Goal: Task Accomplishment & Management: Use online tool/utility

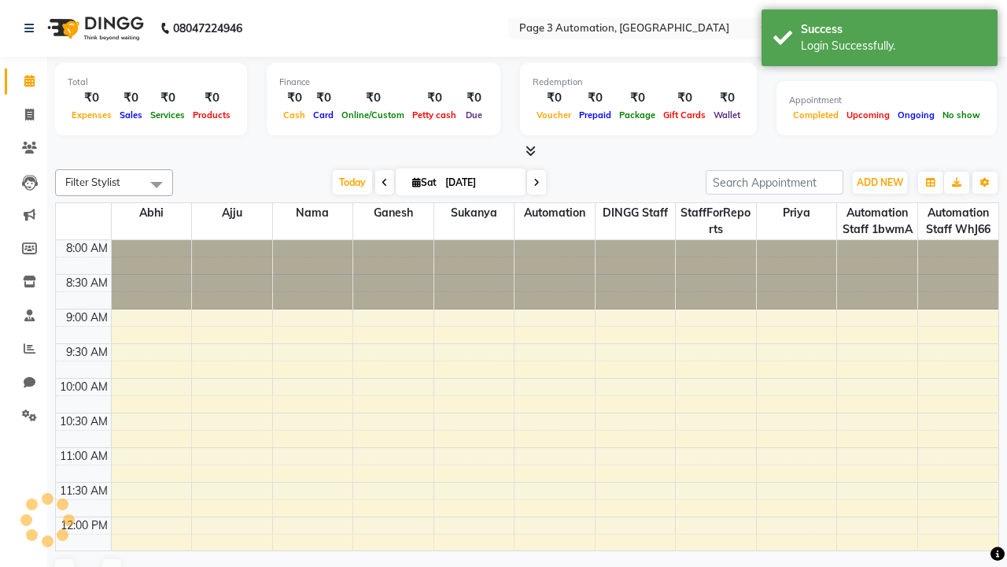
select select "en"
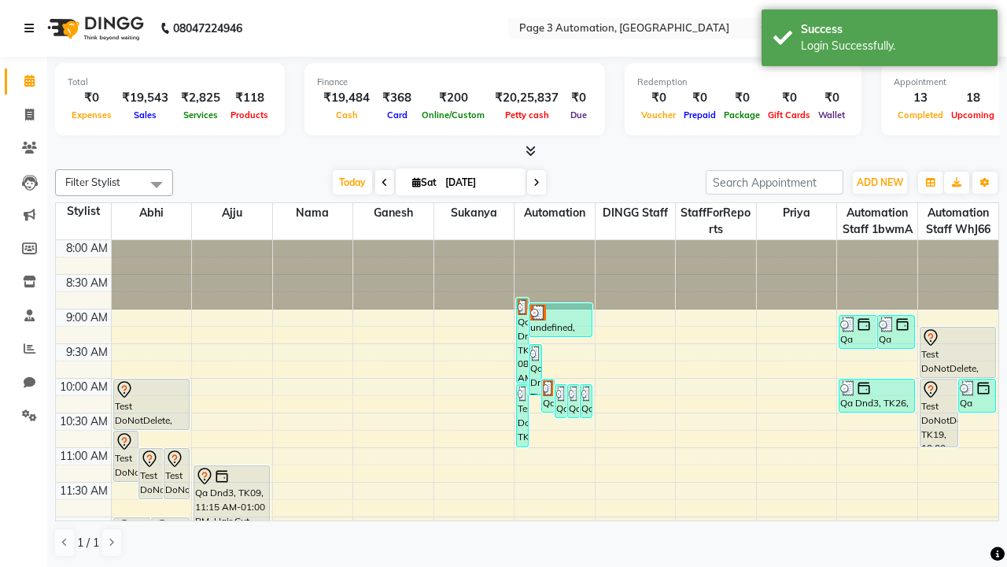
click at [32, 28] on icon at bounding box center [28, 28] width 9 height 11
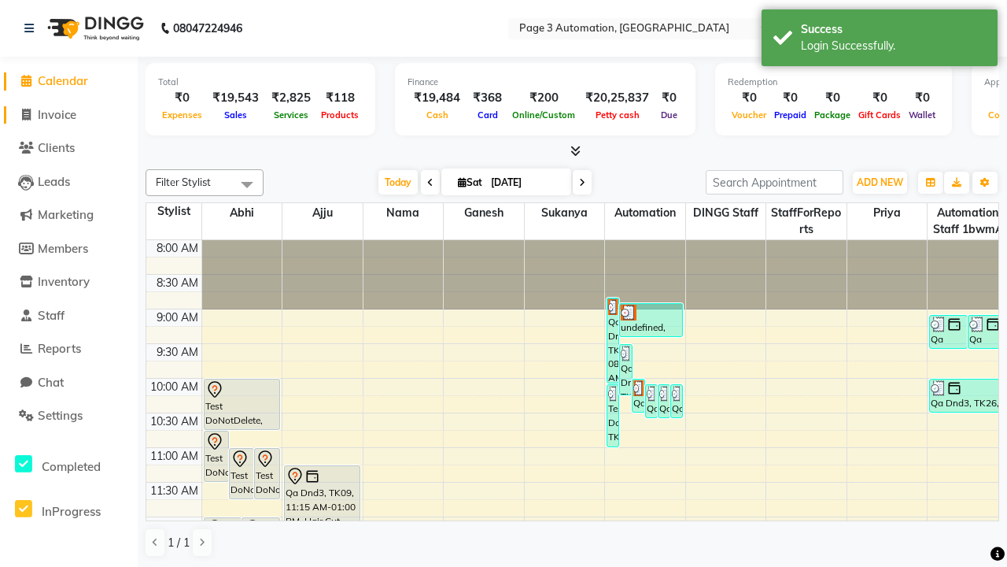
click at [68, 114] on span "Invoice" at bounding box center [57, 114] width 39 height 15
select select "2774"
select select "service"
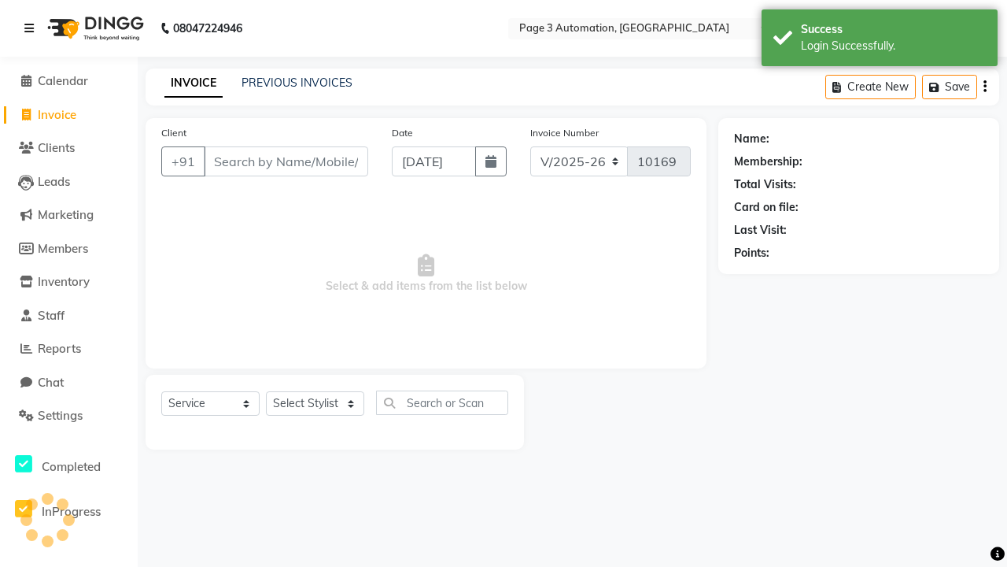
click at [32, 28] on icon at bounding box center [28, 28] width 9 height 11
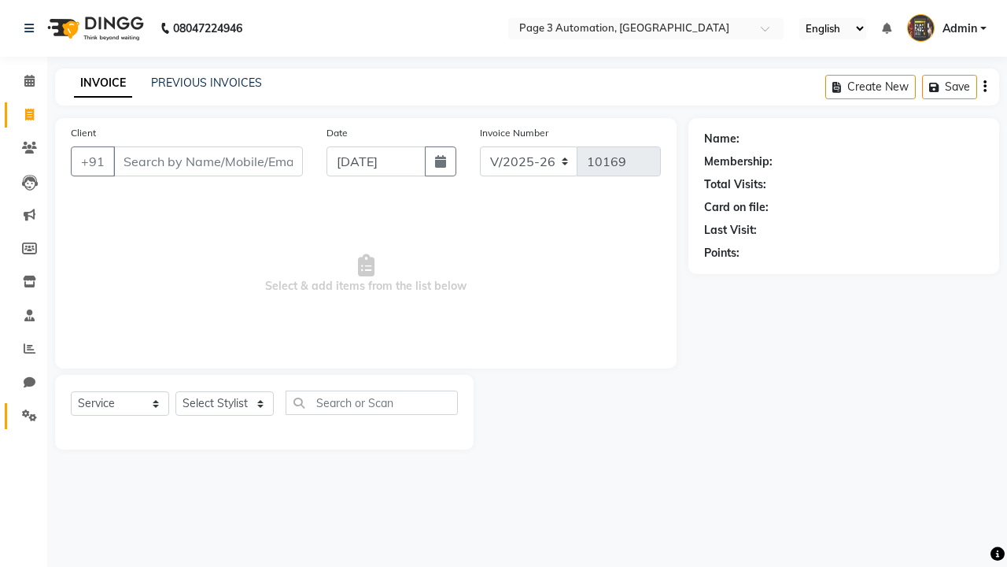
click at [24, 416] on icon at bounding box center [29, 415] width 15 height 12
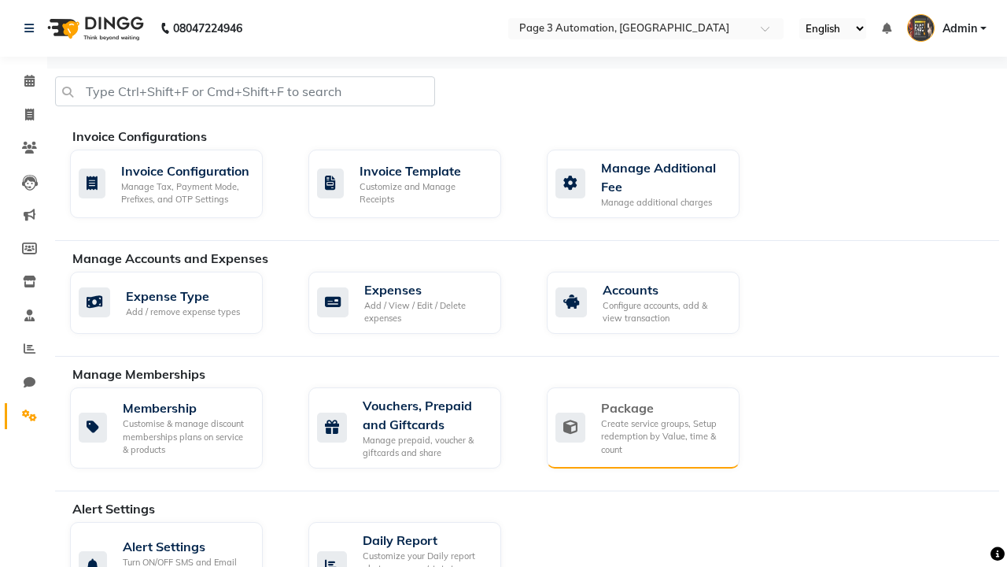
click at [664, 408] on div "Package" at bounding box center [664, 407] width 126 height 19
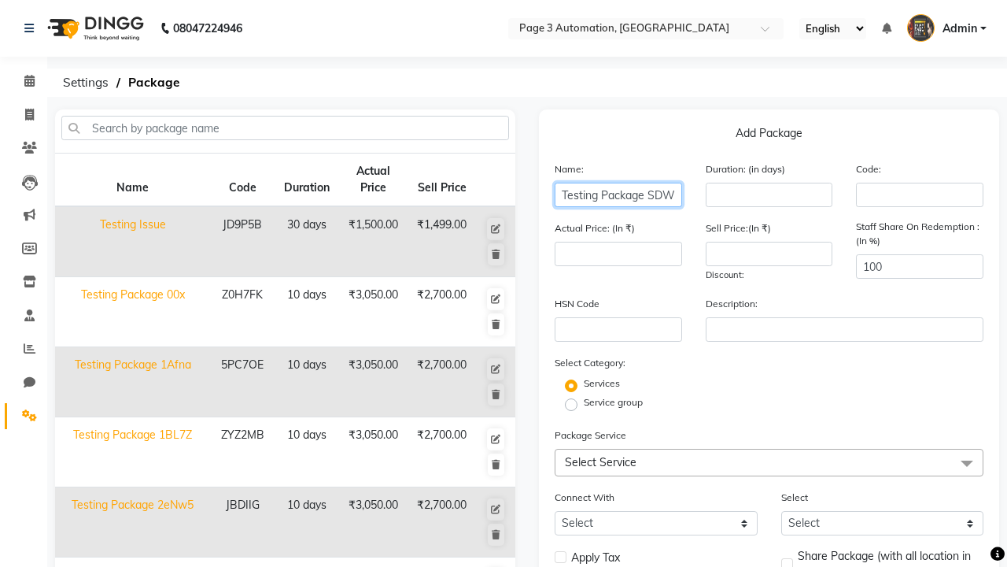
type input "Testing Package SDWtT"
type input "10"
type input "3050"
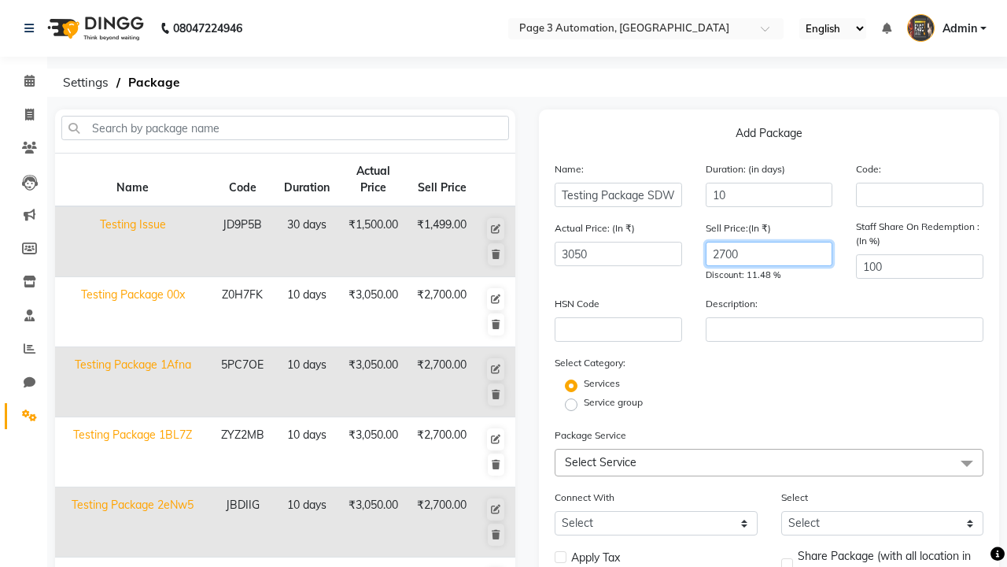
type input "2700"
click at [613, 402] on label "Service group" at bounding box center [613, 402] width 59 height 14
click at [582, 402] on input "Service group" at bounding box center [576, 403] width 10 height 10
radio input "true"
radio input "false"
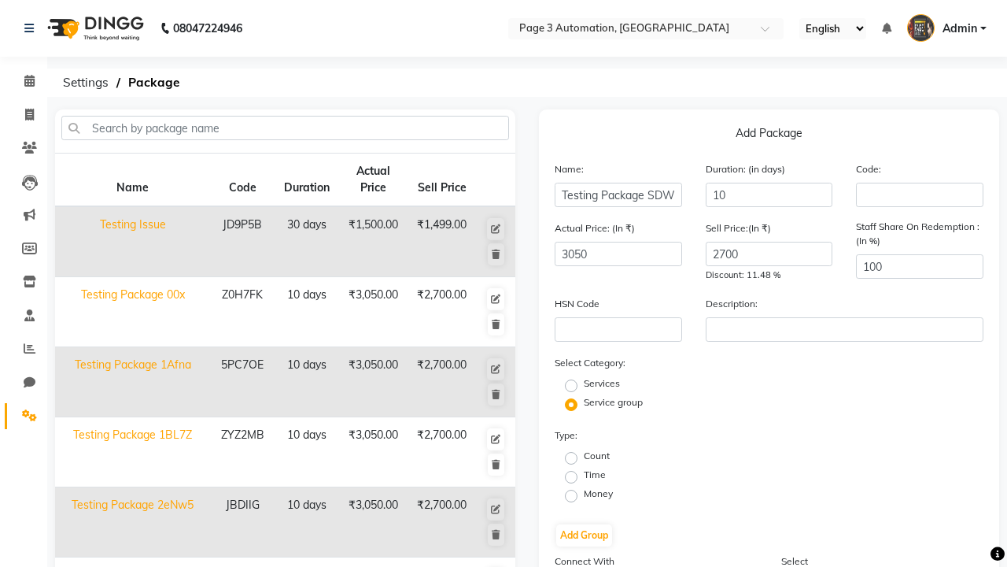
click at [595, 475] on label "Time" at bounding box center [595, 475] width 22 height 14
click at [582, 475] on input "Time" at bounding box center [576, 476] width 10 height 10
radio input "true"
click at [584, 535] on button "Add Group" at bounding box center [584, 535] width 56 height 22
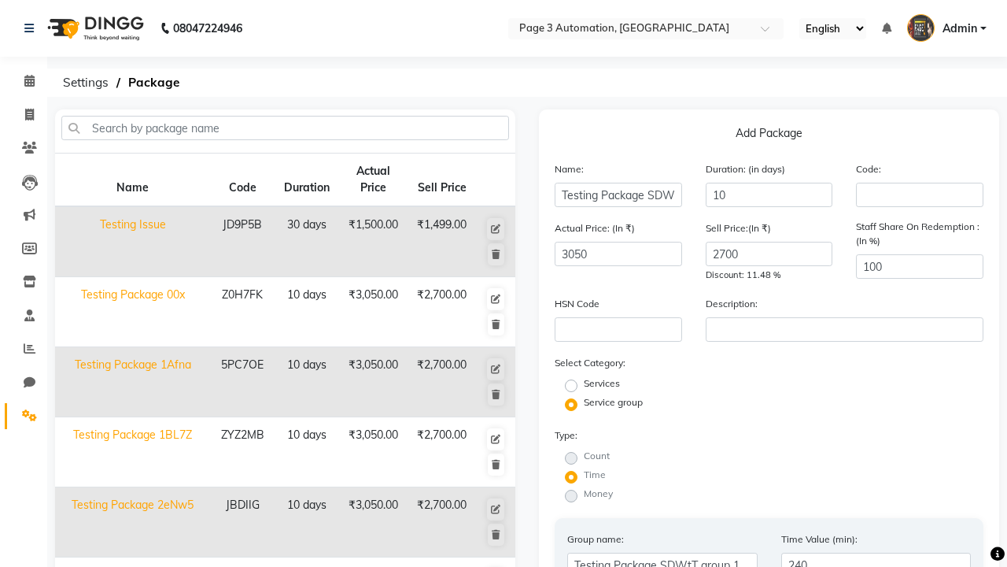
scroll to position [393, 0]
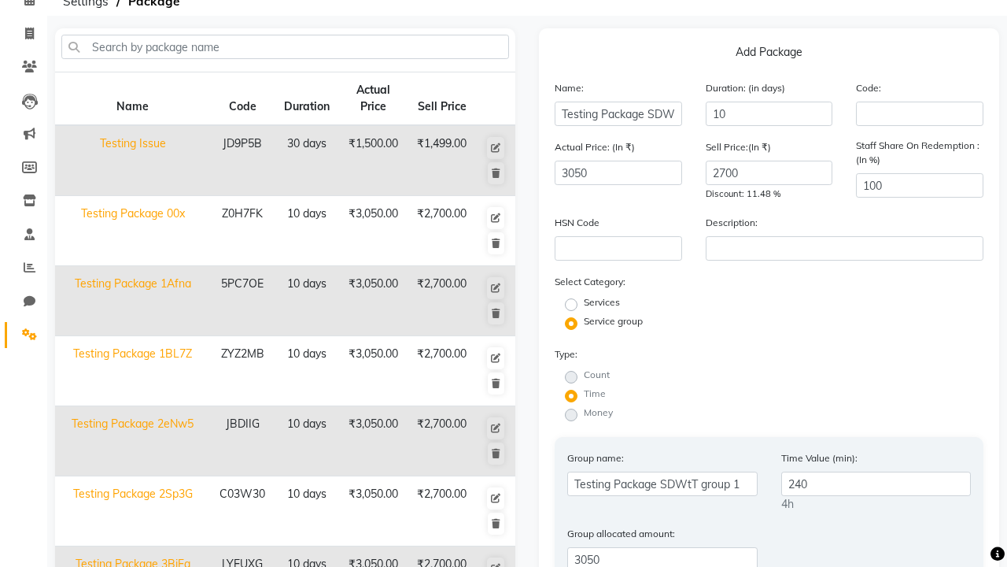
type input "240"
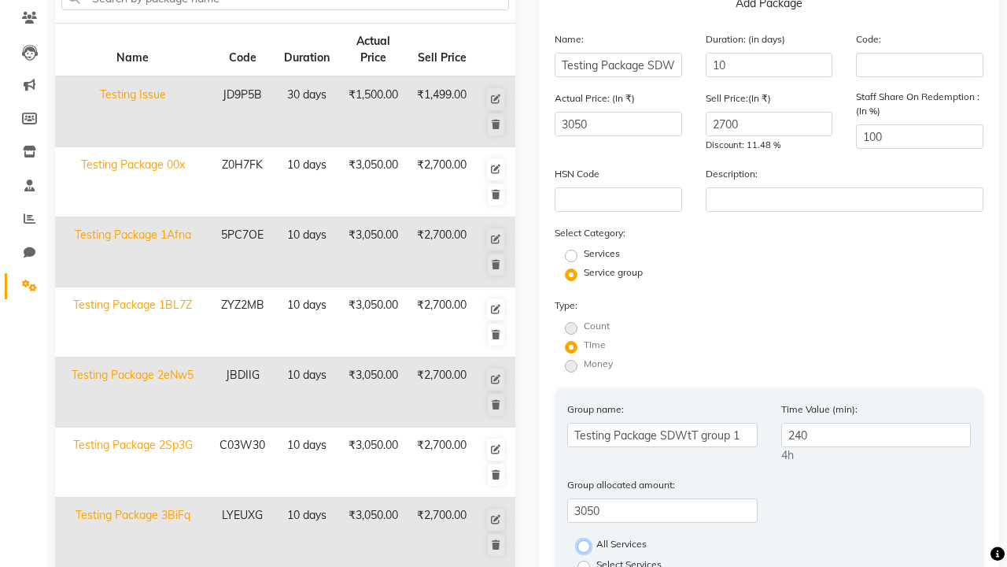
click at [594, 540] on input "All Services" at bounding box center [589, 545] width 10 height 10
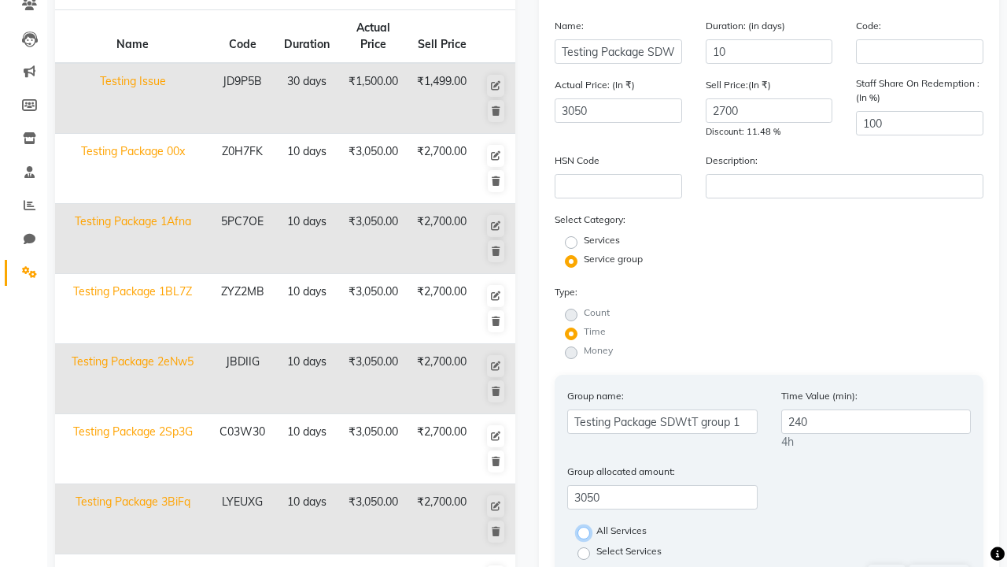
radio input "true"
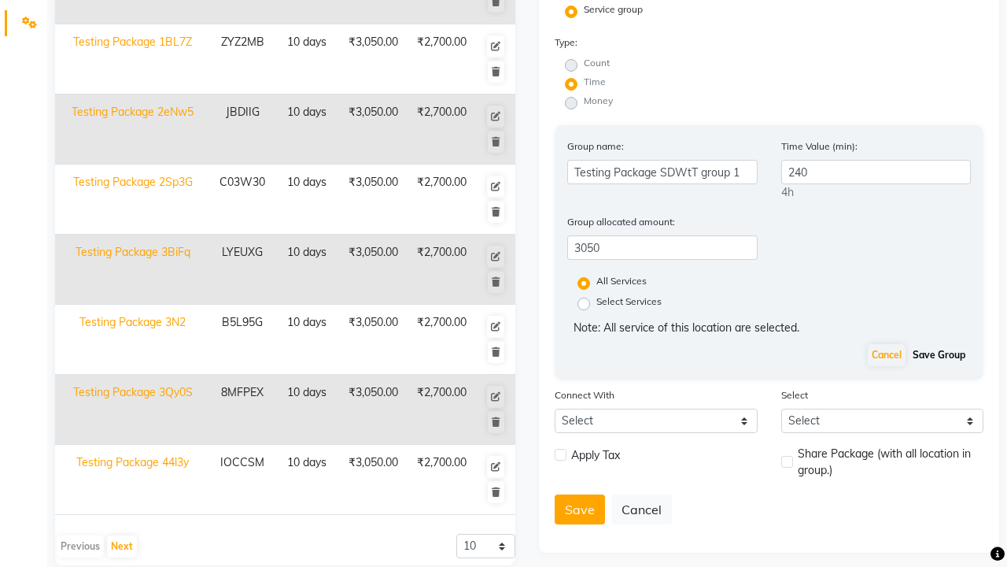
click at [939, 355] on button "Save Group" at bounding box center [939, 355] width 61 height 22
click at [560, 449] on label at bounding box center [561, 455] width 12 height 12
click at [560, 450] on input "checkbox" at bounding box center [560, 455] width 10 height 10
checkbox input "true"
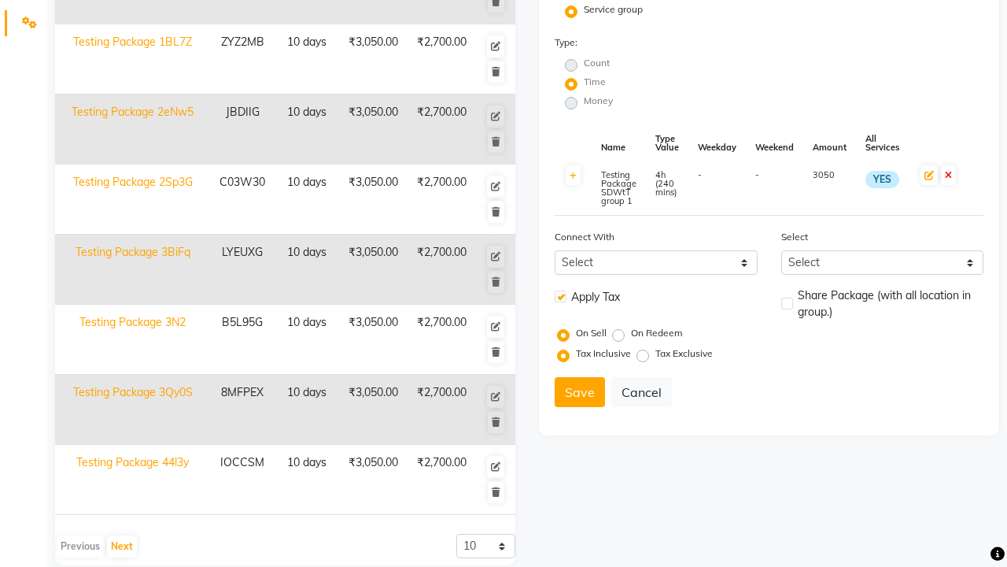
click at [787, 303] on label at bounding box center [788, 304] width 12 height 12
click at [787, 303] on input "checkbox" at bounding box center [787, 304] width 10 height 10
checkbox input "true"
click at [580, 392] on button "Save" at bounding box center [580, 392] width 50 height 30
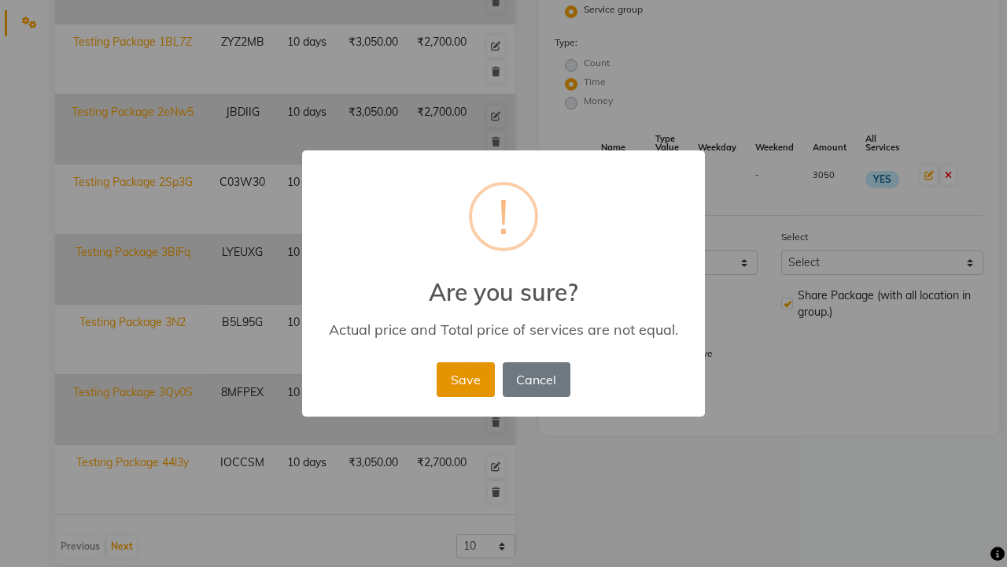
click at [465, 379] on button "Save" at bounding box center [465, 379] width 57 height 35
radio input "true"
radio input "false"
select select
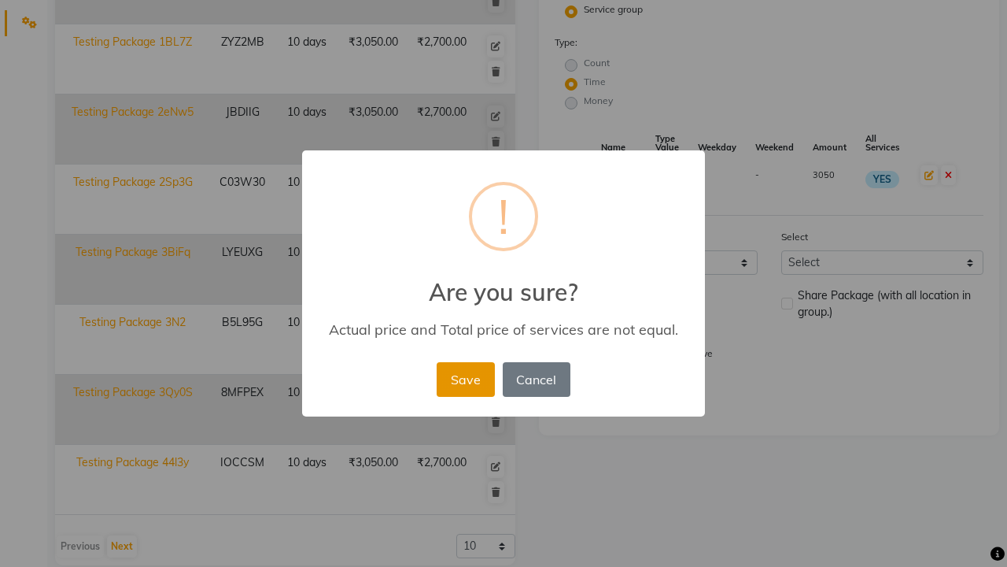
checkbox input "false"
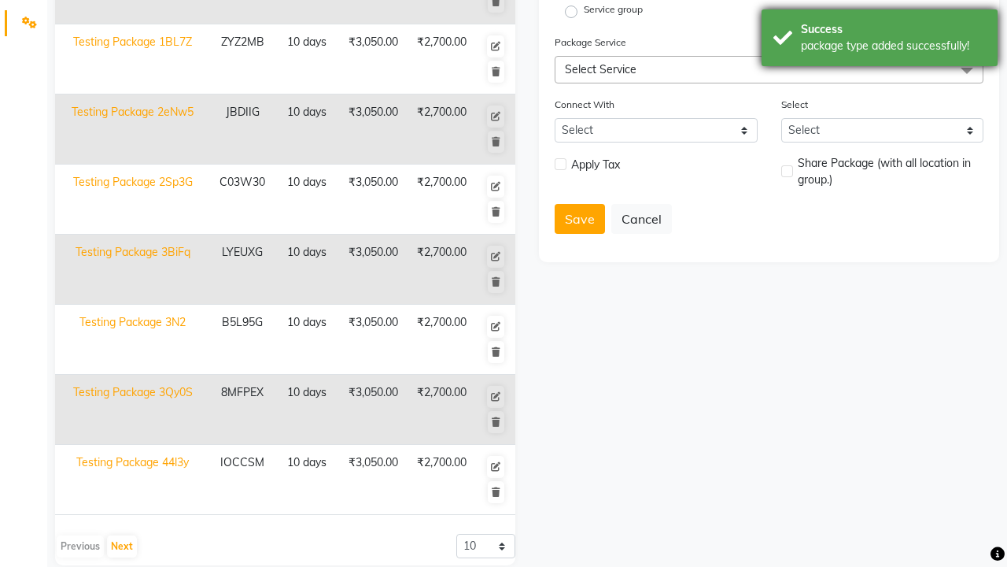
click at [880, 40] on div "package type added successfully!" at bounding box center [893, 46] width 185 height 17
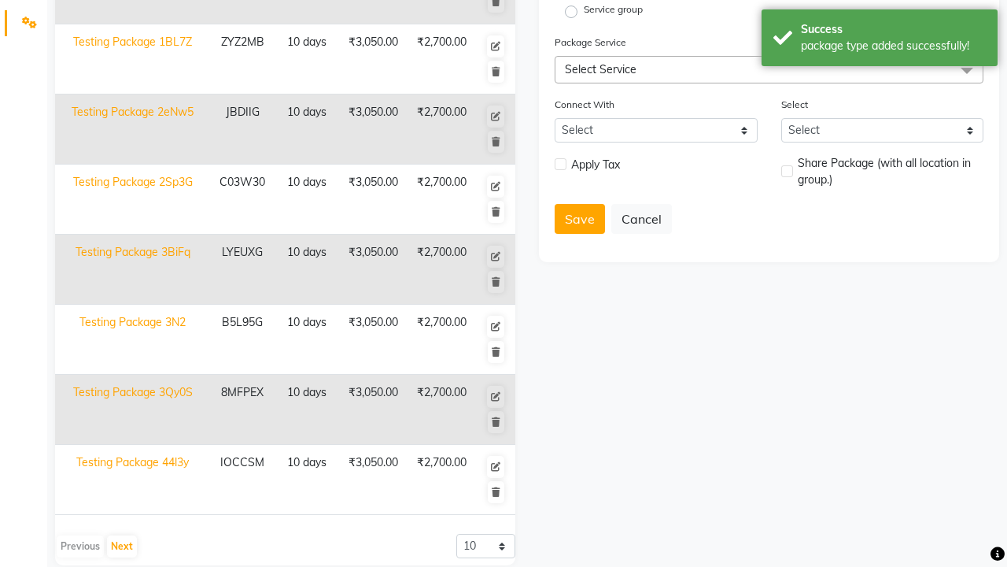
scroll to position [0, 0]
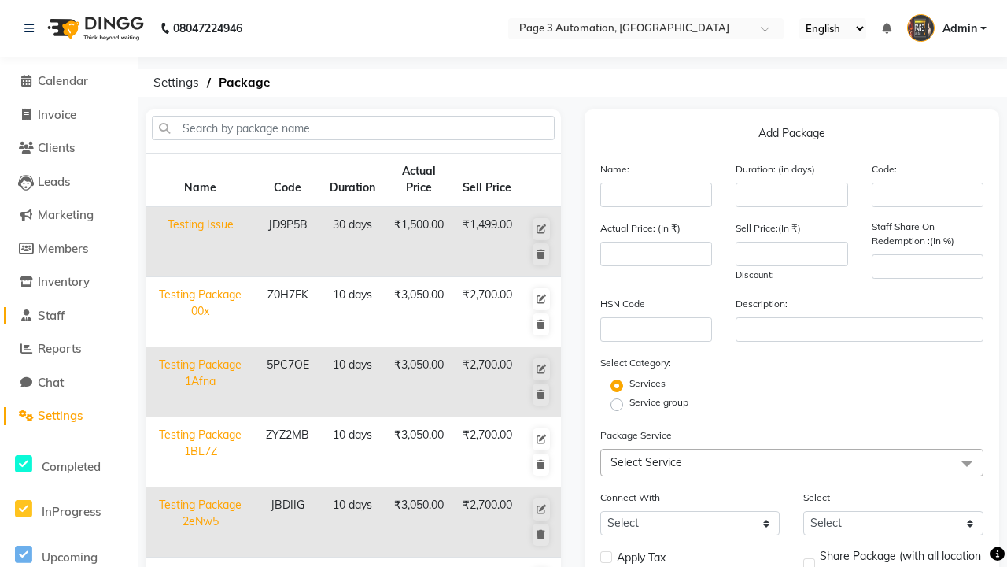
click at [68, 315] on link "Staff" at bounding box center [69, 316] width 130 height 18
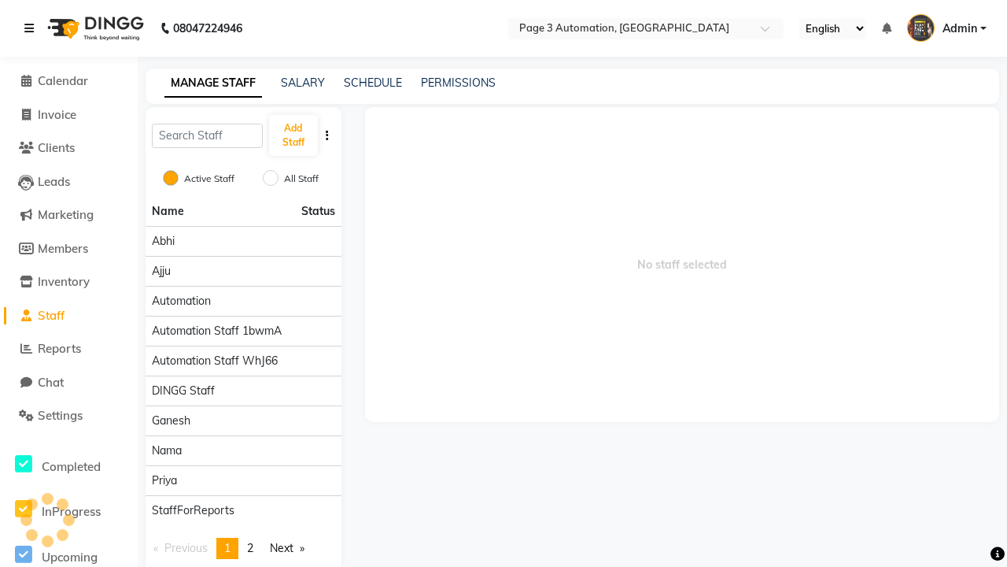
click at [32, 28] on icon at bounding box center [28, 28] width 9 height 11
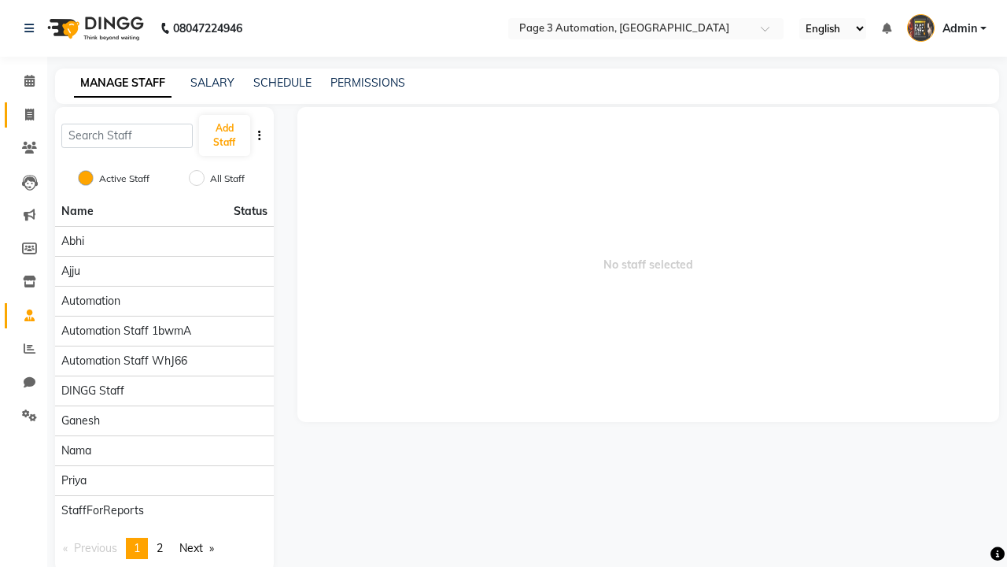
click at [24, 114] on span at bounding box center [30, 115] width 28 height 18
select select "2774"
select select "service"
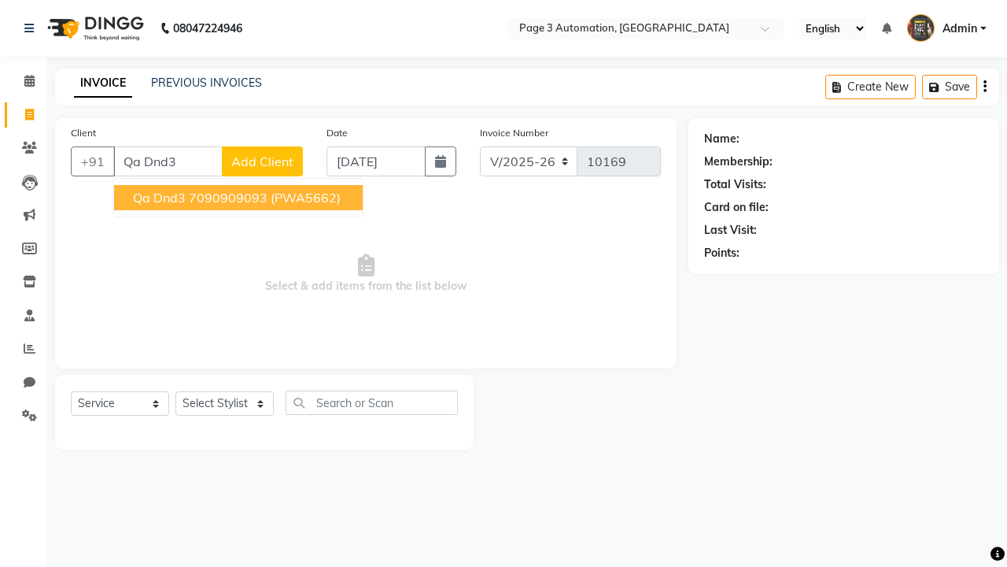
click at [240, 198] on ngb-highlight "7090909093" at bounding box center [228, 198] width 79 height 16
type input "7090909093"
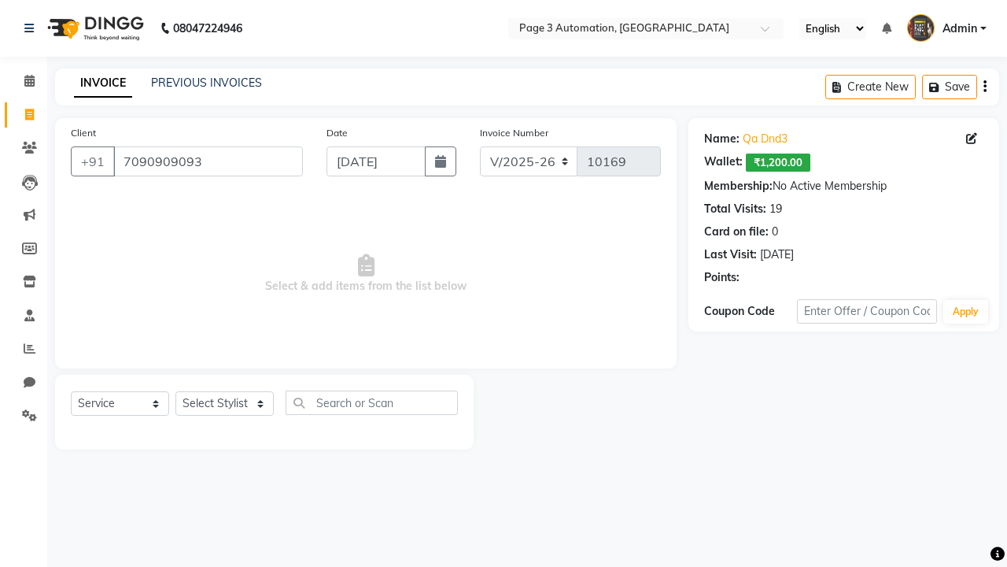
select select "package"
select select "93067"
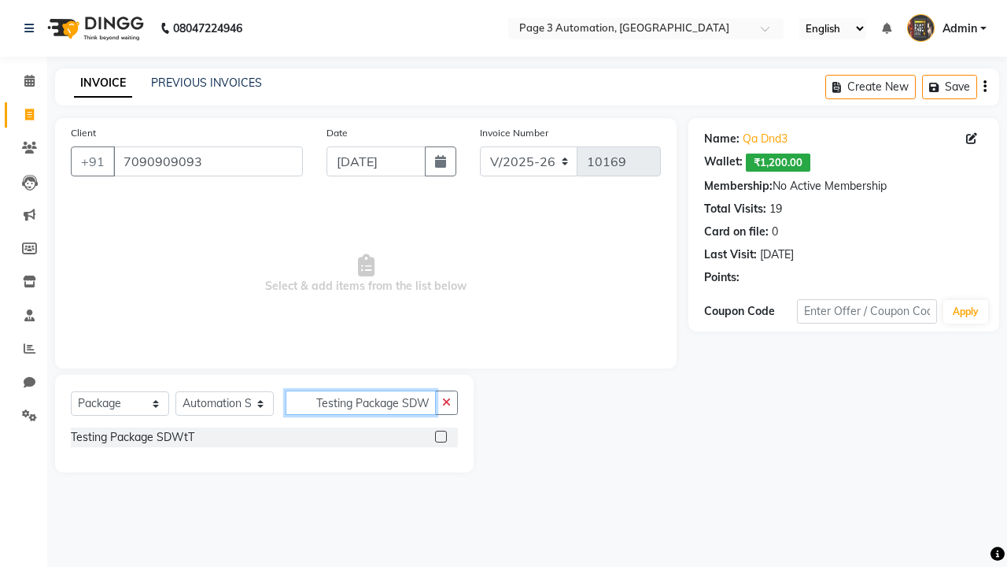
type input "Testing Package SDWtT"
click at [441, 436] on label at bounding box center [441, 437] width 12 height 12
click at [441, 436] on input "checkbox" at bounding box center [440, 437] width 10 height 10
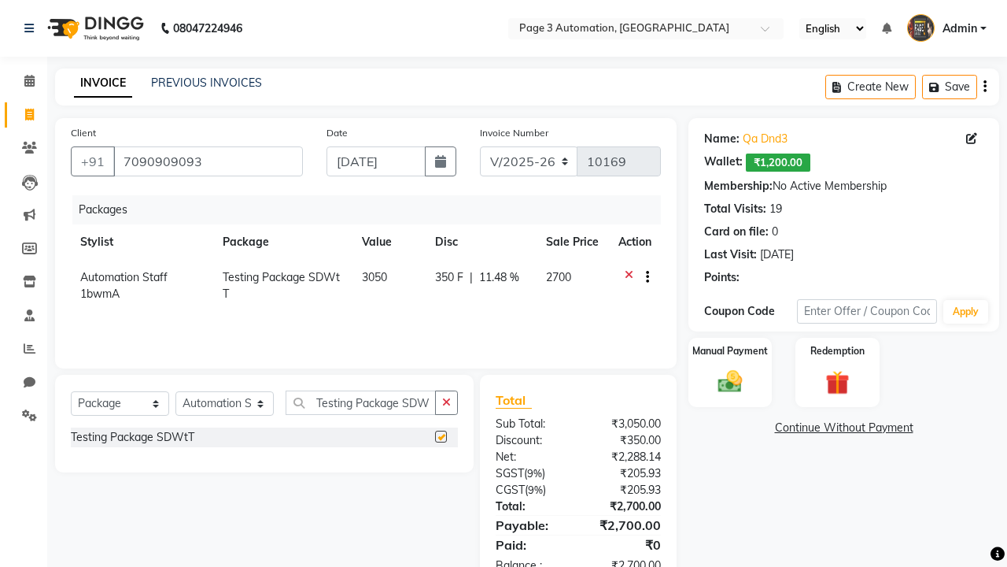
checkbox input "false"
click at [730, 351] on label "Manual Payment" at bounding box center [730, 350] width 79 height 15
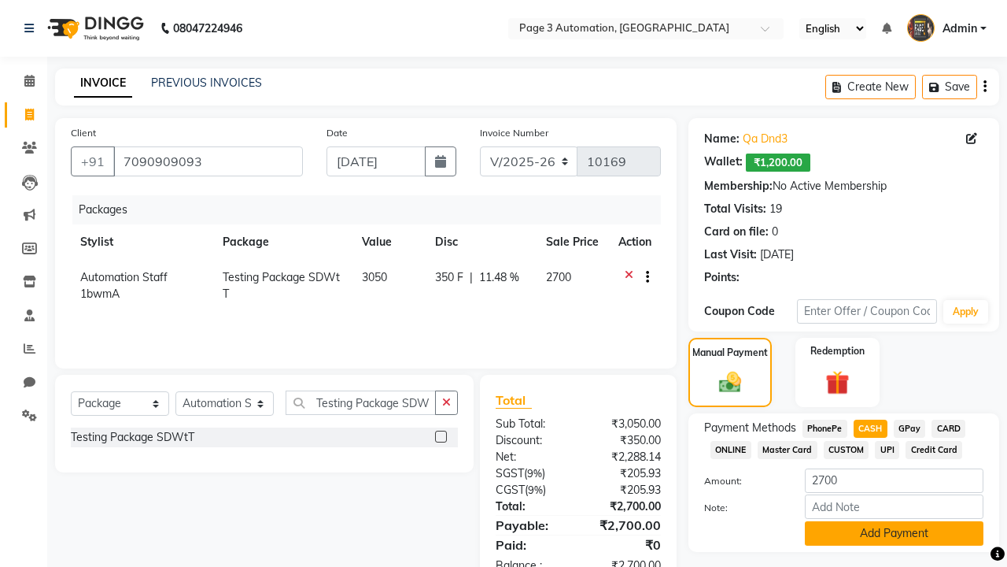
click at [894, 533] on button "Add Payment" at bounding box center [894, 533] width 179 height 24
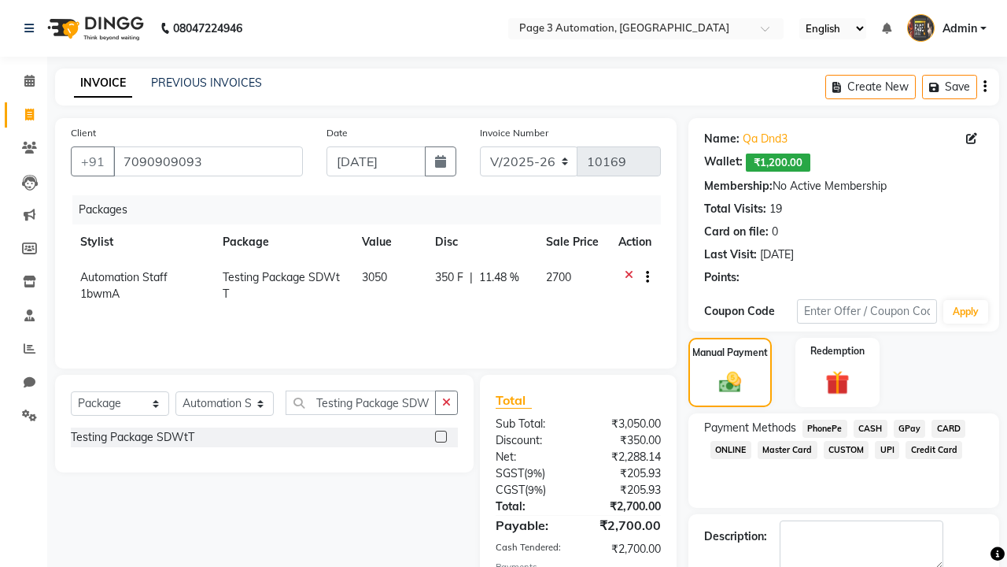
checkbox input "false"
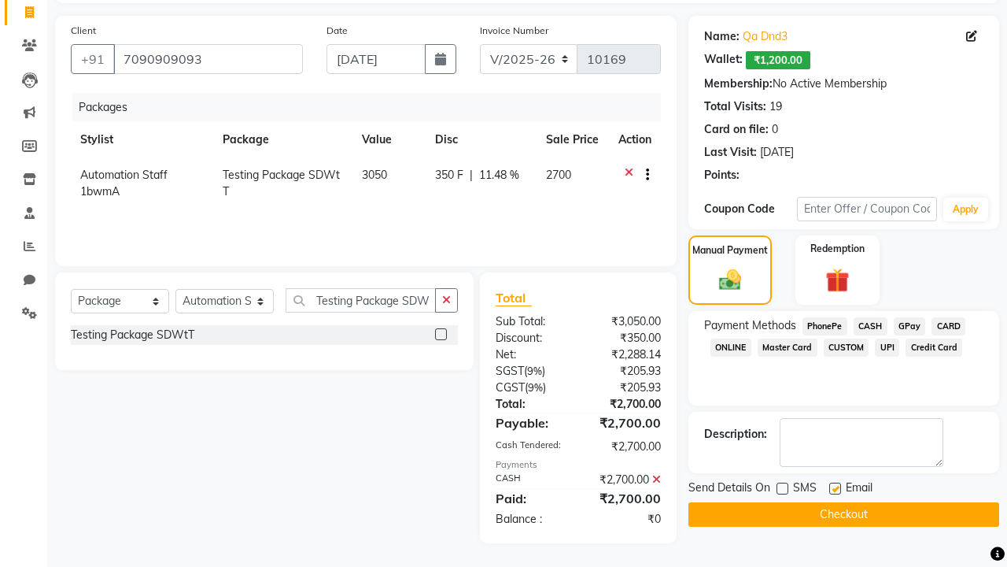
click at [835, 488] on label at bounding box center [836, 488] width 12 height 12
click at [835, 488] on input "checkbox" at bounding box center [835, 489] width 10 height 10
checkbox input "false"
click at [844, 514] on button "Checkout" at bounding box center [844, 514] width 311 height 24
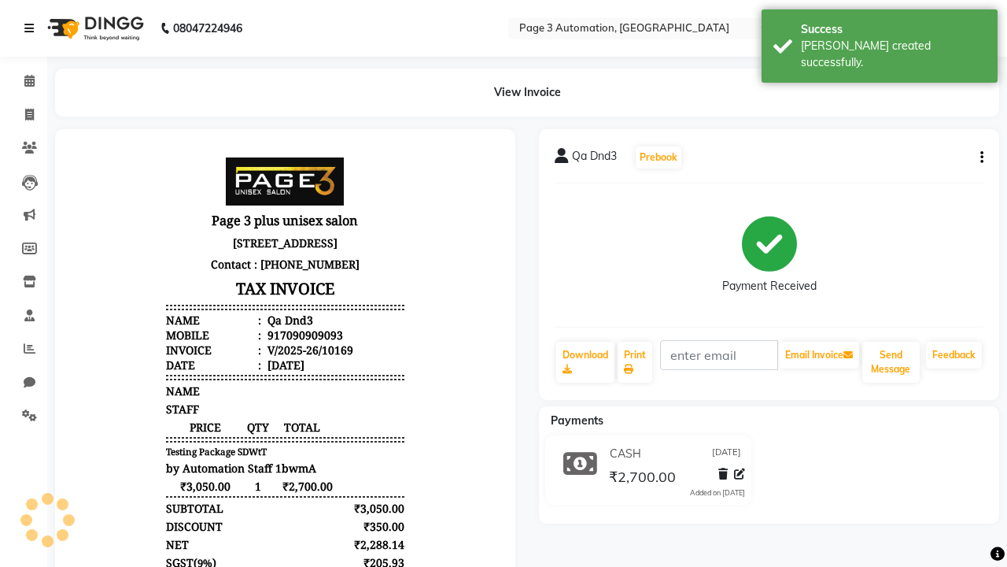
click at [880, 40] on div "[PERSON_NAME] created successfully." at bounding box center [893, 54] width 185 height 33
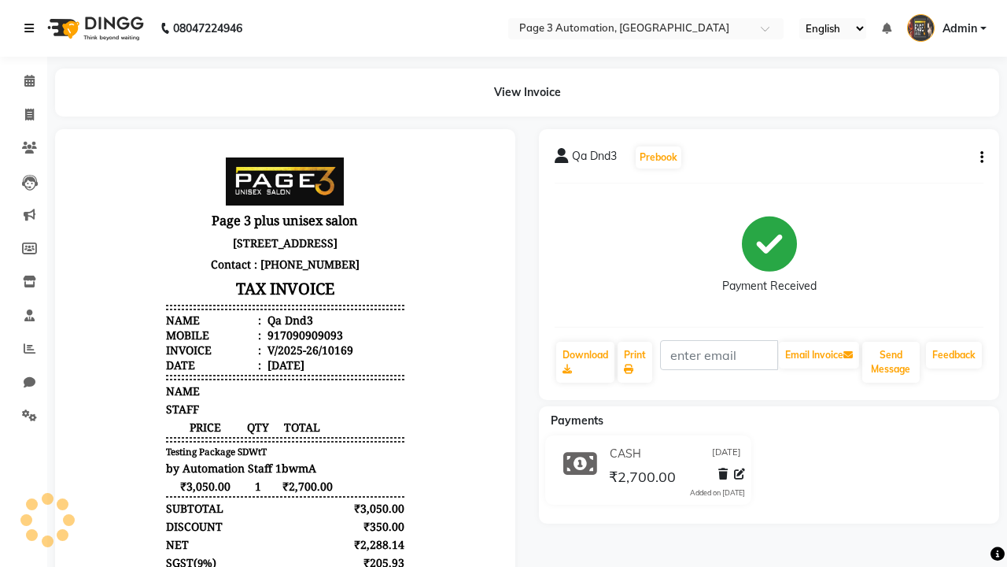
click at [32, 28] on icon at bounding box center [28, 28] width 9 height 11
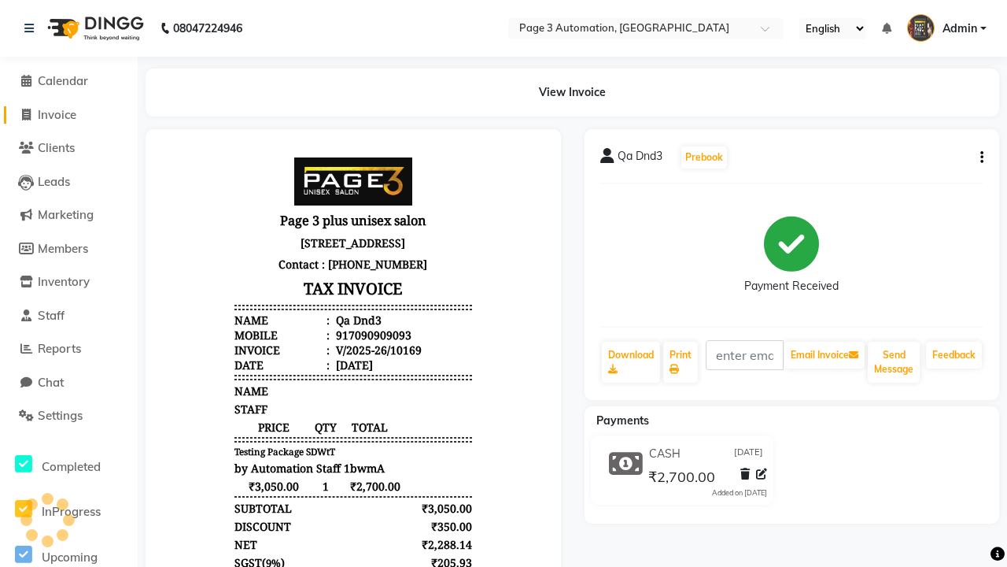
click at [68, 114] on span "Invoice" at bounding box center [57, 114] width 39 height 15
select select "service"
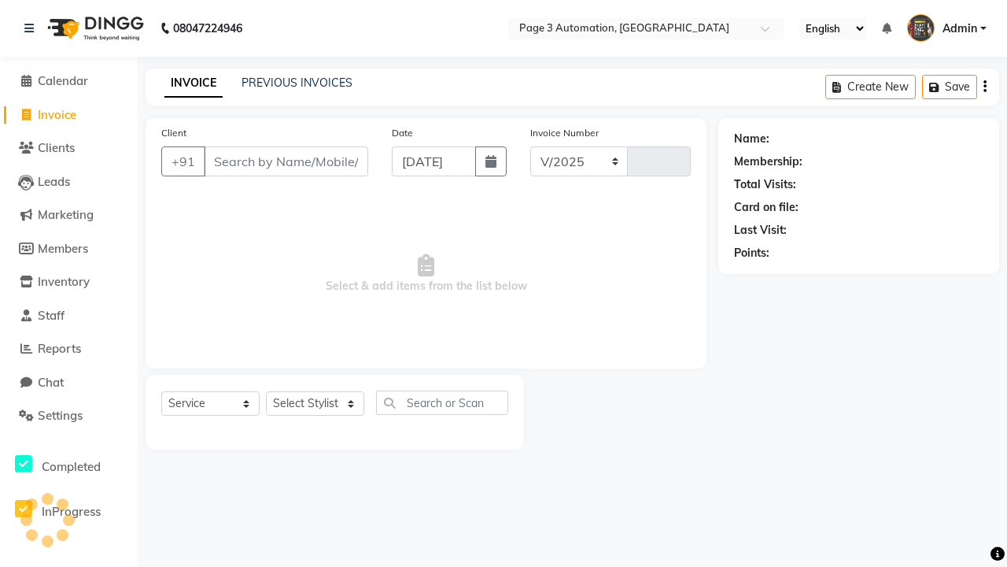
select select "2774"
type input "10170"
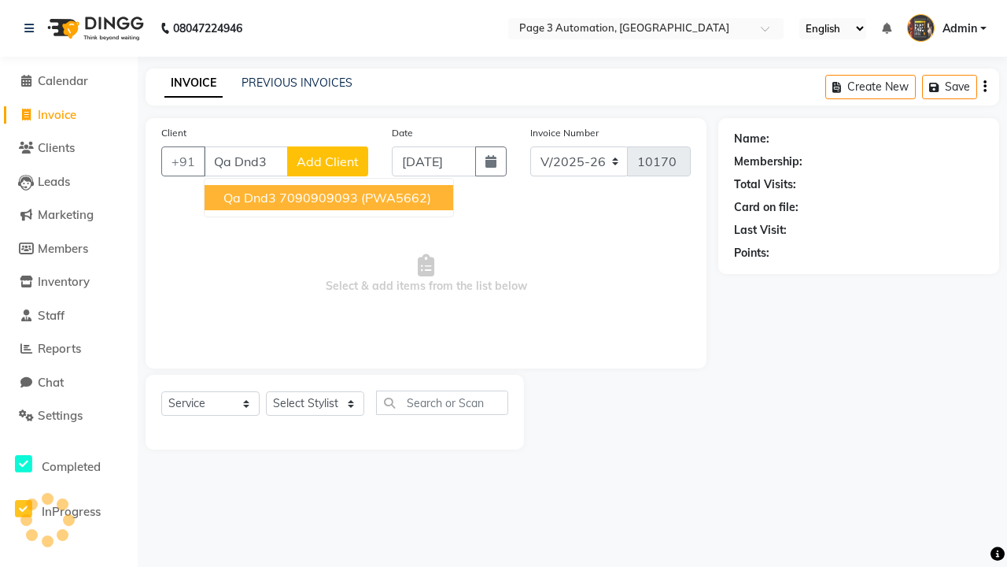
click at [331, 198] on ngb-highlight "7090909093" at bounding box center [318, 198] width 79 height 16
type input "7090909093"
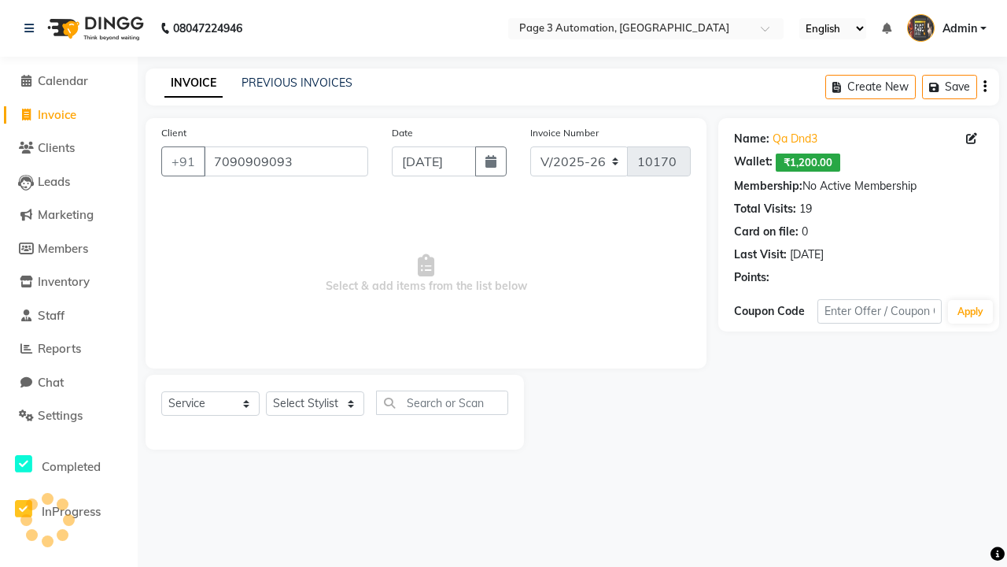
select select "71572"
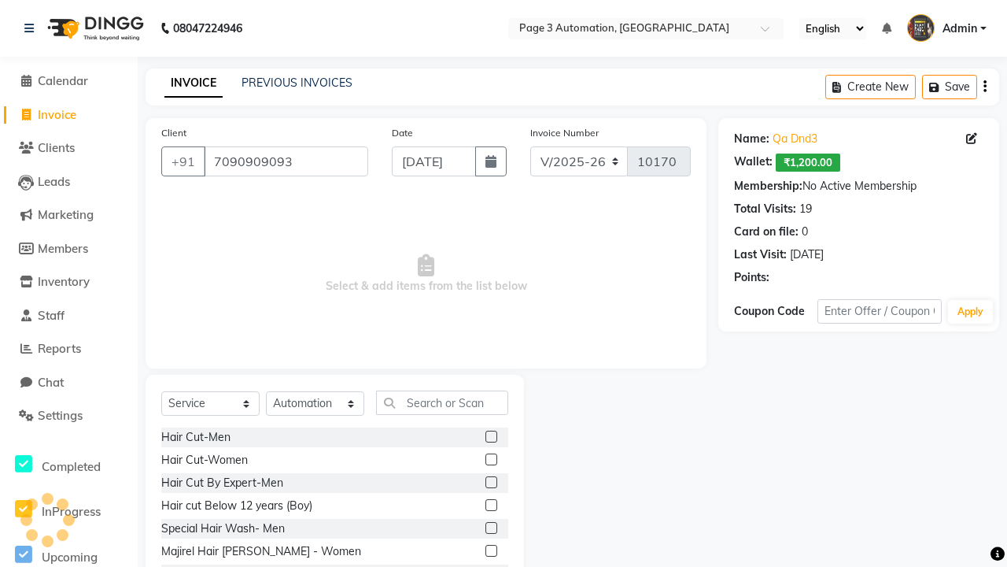
click at [490, 482] on label at bounding box center [492, 482] width 12 height 12
click at [490, 482] on input "checkbox" at bounding box center [491, 483] width 10 height 10
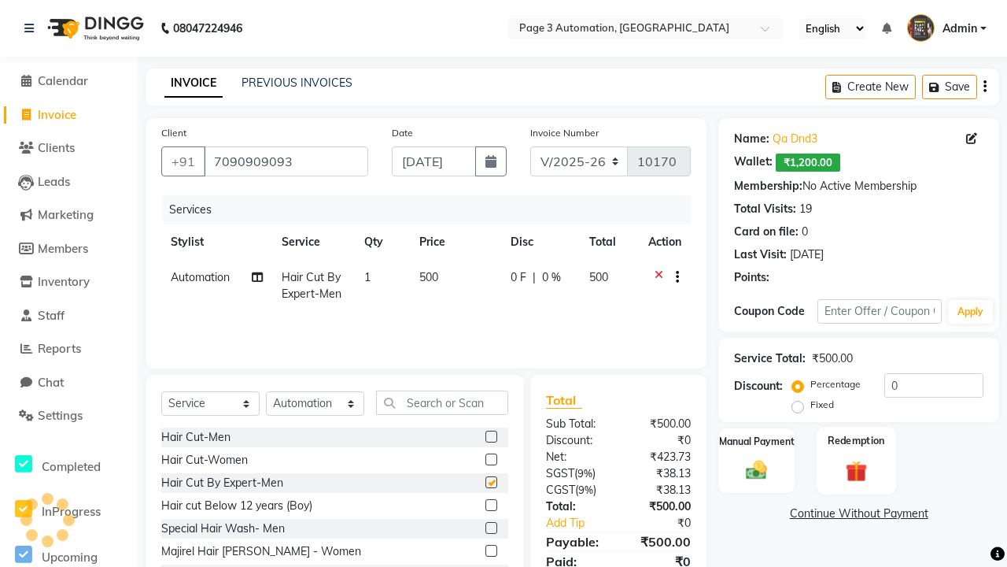
click at [856, 441] on label "Redemption" at bounding box center [856, 440] width 57 height 15
checkbox input "false"
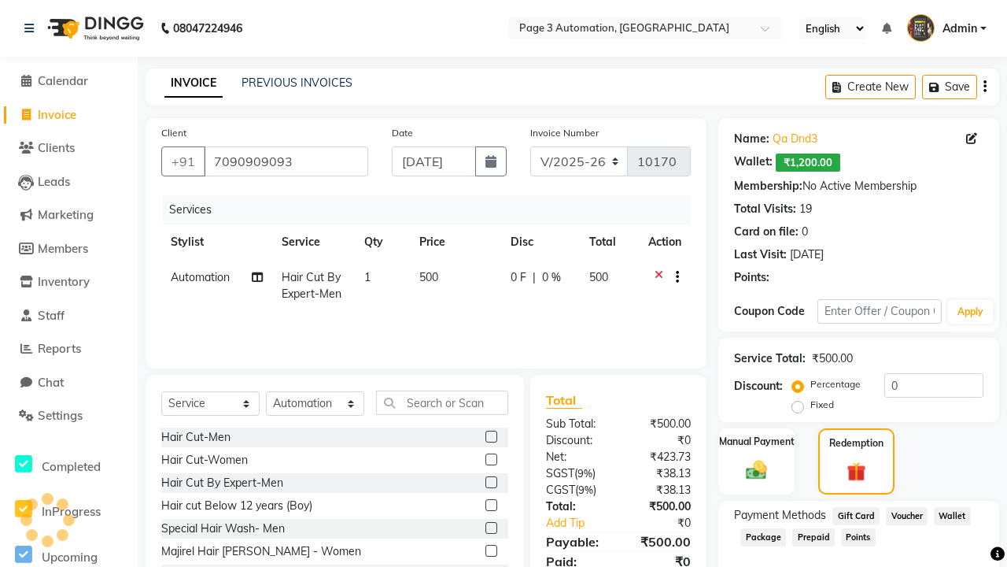
click at [763, 536] on span "Package" at bounding box center [764, 537] width 46 height 18
